Goal: Task Accomplishment & Management: Manage account settings

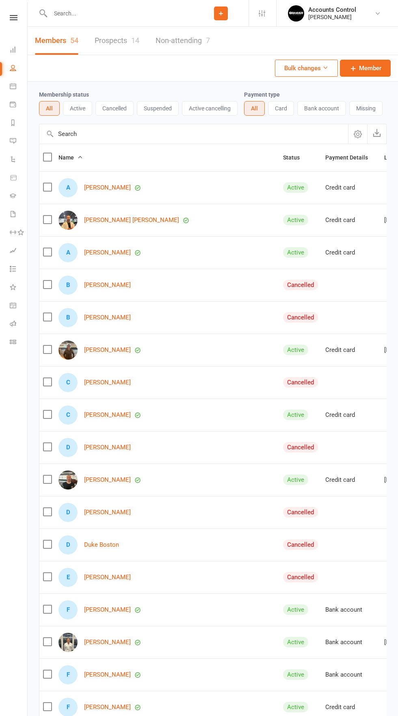
select select "50"
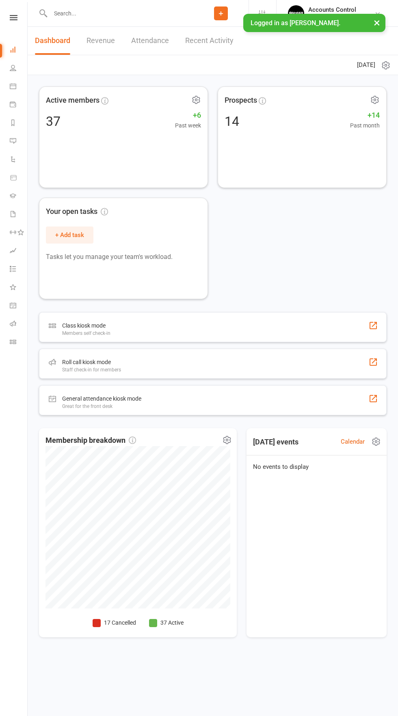
click at [14, 17] on icon at bounding box center [14, 17] width 8 height 5
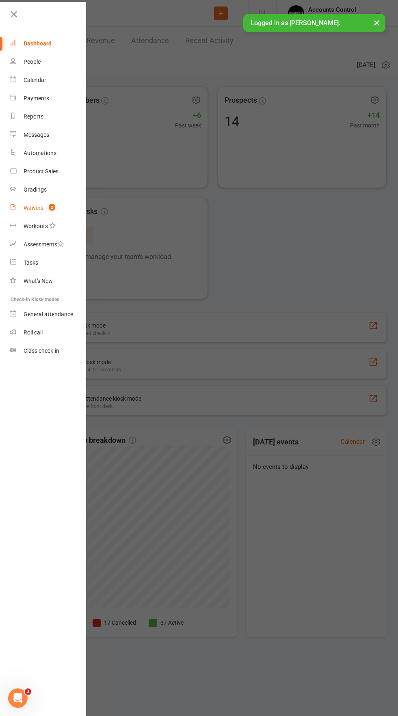
click at [44, 208] on link "Waivers 2" at bounding box center [48, 208] width 77 height 18
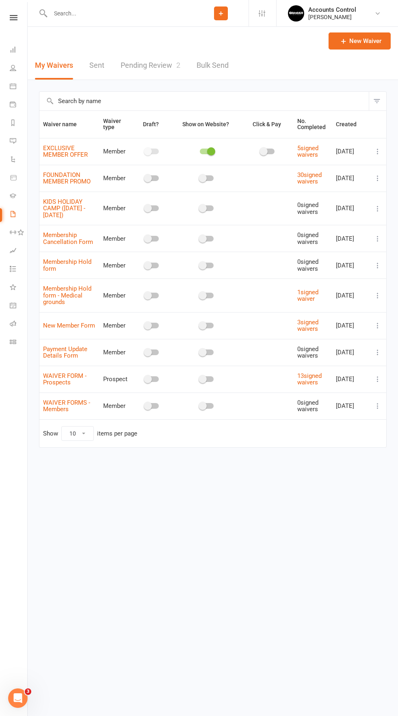
click at [154, 75] on link "Pending Review 2" at bounding box center [151, 66] width 60 height 28
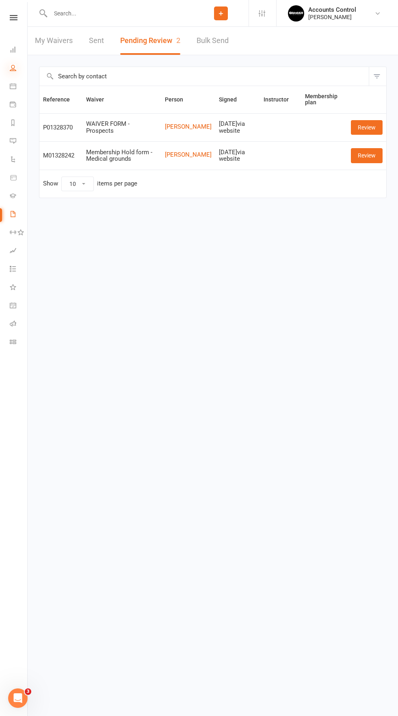
click at [13, 68] on icon at bounding box center [13, 68] width 6 height 6
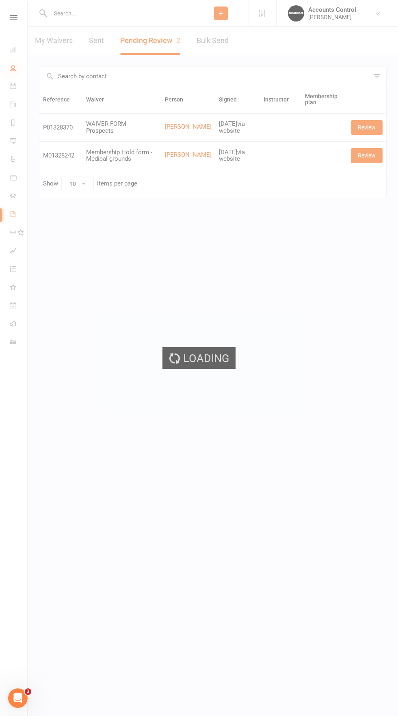
select select "50"
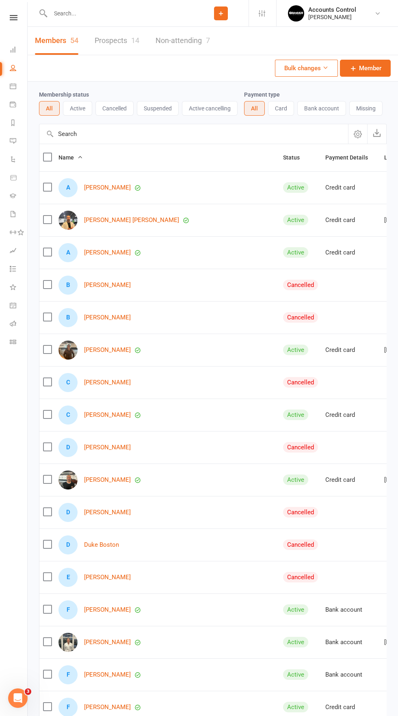
click at [170, 41] on link "Non-attending 7" at bounding box center [182, 41] width 54 height 28
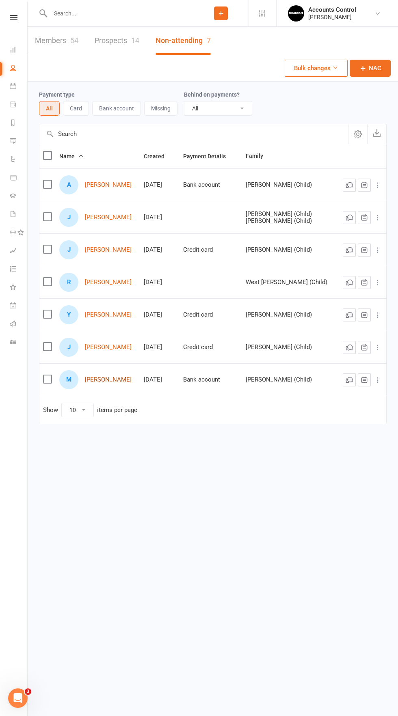
click at [110, 383] on link "Marzena Waddell" at bounding box center [108, 379] width 47 height 7
